Goal: Information Seeking & Learning: Learn about a topic

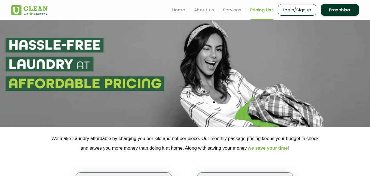
scroll to position [79, 0]
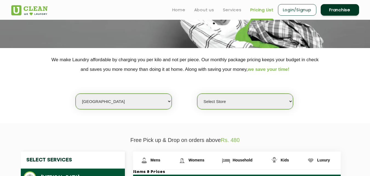
click at [151, 103] on select "Select city [GEOGRAPHIC_DATA] [GEOGRAPHIC_DATA] [GEOGRAPHIC_DATA] [GEOGRAPHIC_D…" at bounding box center [124, 101] width 96 height 16
select select "17"
click at [76, 93] on select "Select city [GEOGRAPHIC_DATA] [GEOGRAPHIC_DATA] [GEOGRAPHIC_DATA] [GEOGRAPHIC_D…" at bounding box center [124, 101] width 96 height 16
click at [261, 105] on select "Select Store [PERSON_NAME][GEOGRAPHIC_DATA] [GEOGRAPHIC_DATA] [GEOGRAPHIC_DATA]" at bounding box center [245, 101] width 96 height 16
select select "459"
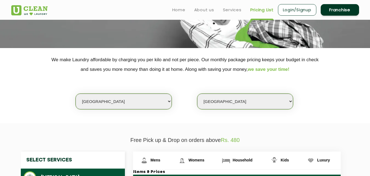
click at [197, 93] on select "Select Store [PERSON_NAME][GEOGRAPHIC_DATA] [GEOGRAPHIC_DATA] [GEOGRAPHIC_DATA]" at bounding box center [245, 101] width 96 height 16
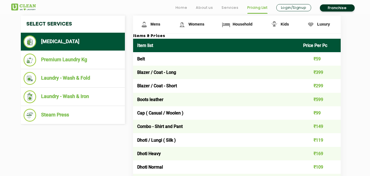
scroll to position [198, 0]
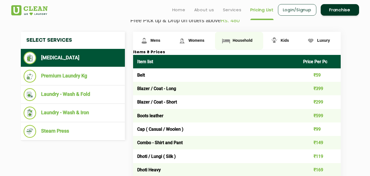
click at [171, 33] on link "Household" at bounding box center [152, 41] width 38 height 18
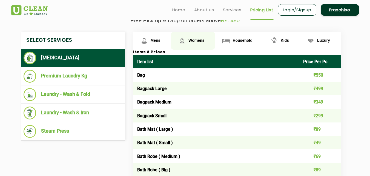
click at [171, 46] on link "Womens" at bounding box center [152, 41] width 38 height 18
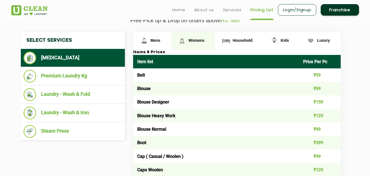
click at [187, 46] on link "Womens" at bounding box center [193, 41] width 44 height 18
click at [202, 39] on span "Womens" at bounding box center [197, 40] width 16 height 4
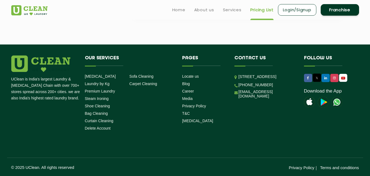
scroll to position [1879, 0]
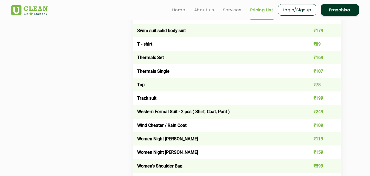
click at [309, 166] on td "₹599" at bounding box center [320, 165] width 42 height 13
click at [223, 168] on td "Women's Shoulder Bag" at bounding box center [216, 165] width 166 height 13
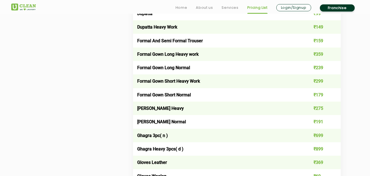
scroll to position [622, 0]
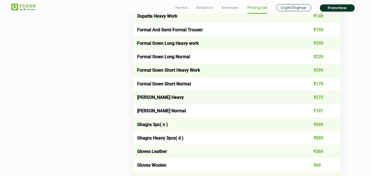
drag, startPoint x: 374, startPoint y: 82, endPoint x: 372, endPoint y: 76, distance: 6.7
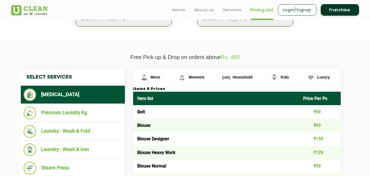
scroll to position [143, 0]
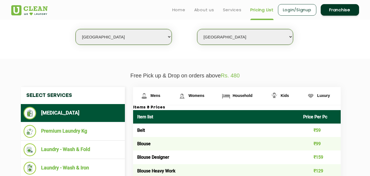
click at [135, 34] on select "Select city [GEOGRAPHIC_DATA] [GEOGRAPHIC_DATA] [GEOGRAPHIC_DATA] [GEOGRAPHIC_D…" at bounding box center [124, 37] width 96 height 16
select select "147"
click at [76, 29] on select "Select city [GEOGRAPHIC_DATA] [GEOGRAPHIC_DATA] [GEOGRAPHIC_DATA] [GEOGRAPHIC_D…" at bounding box center [124, 37] width 96 height 16
select select "0"
